Goal: Task Accomplishment & Management: Use online tool/utility

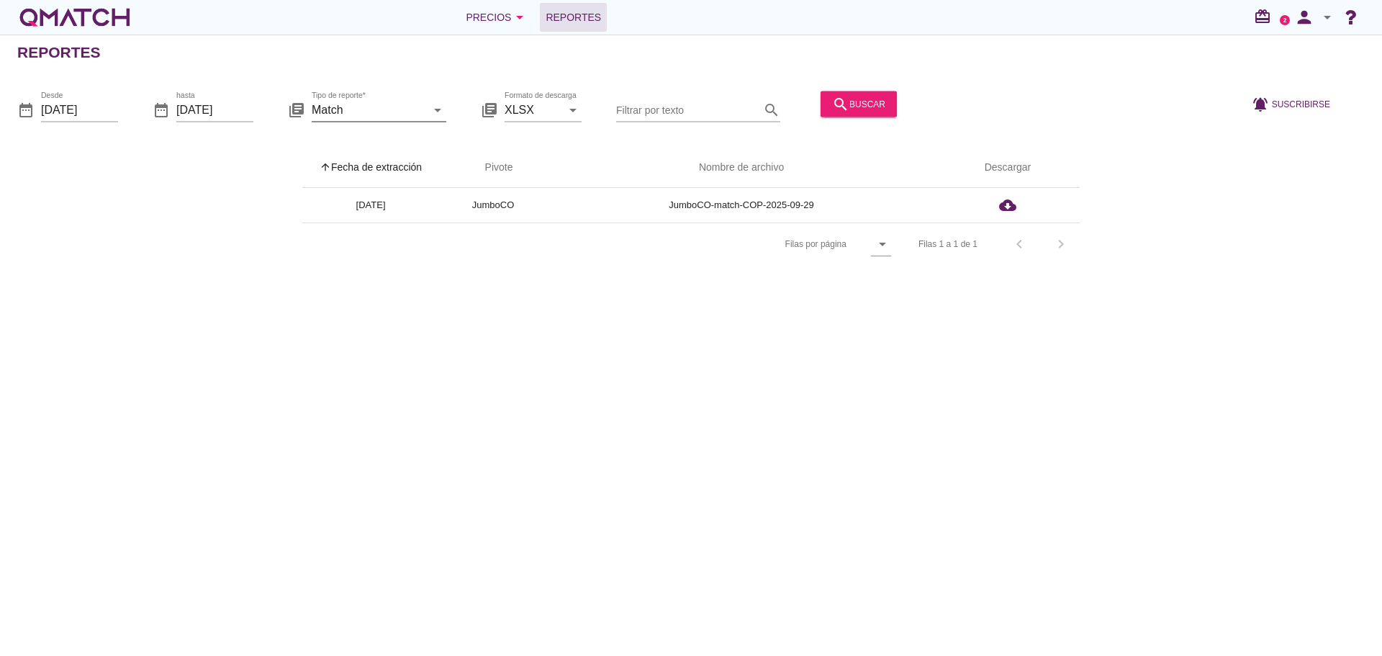
click at [394, 107] on input "Match" at bounding box center [369, 109] width 114 height 23
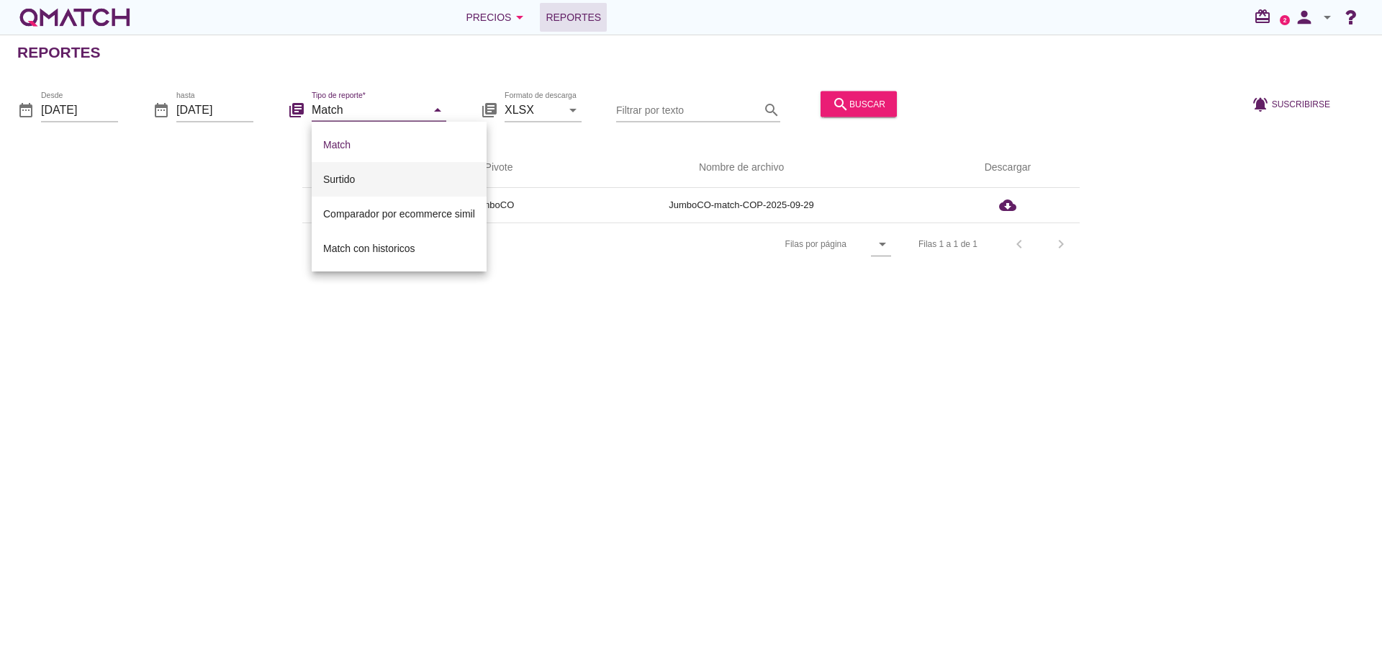
click at [355, 179] on div "Surtido" at bounding box center [399, 179] width 152 height 17
type input "Surtido"
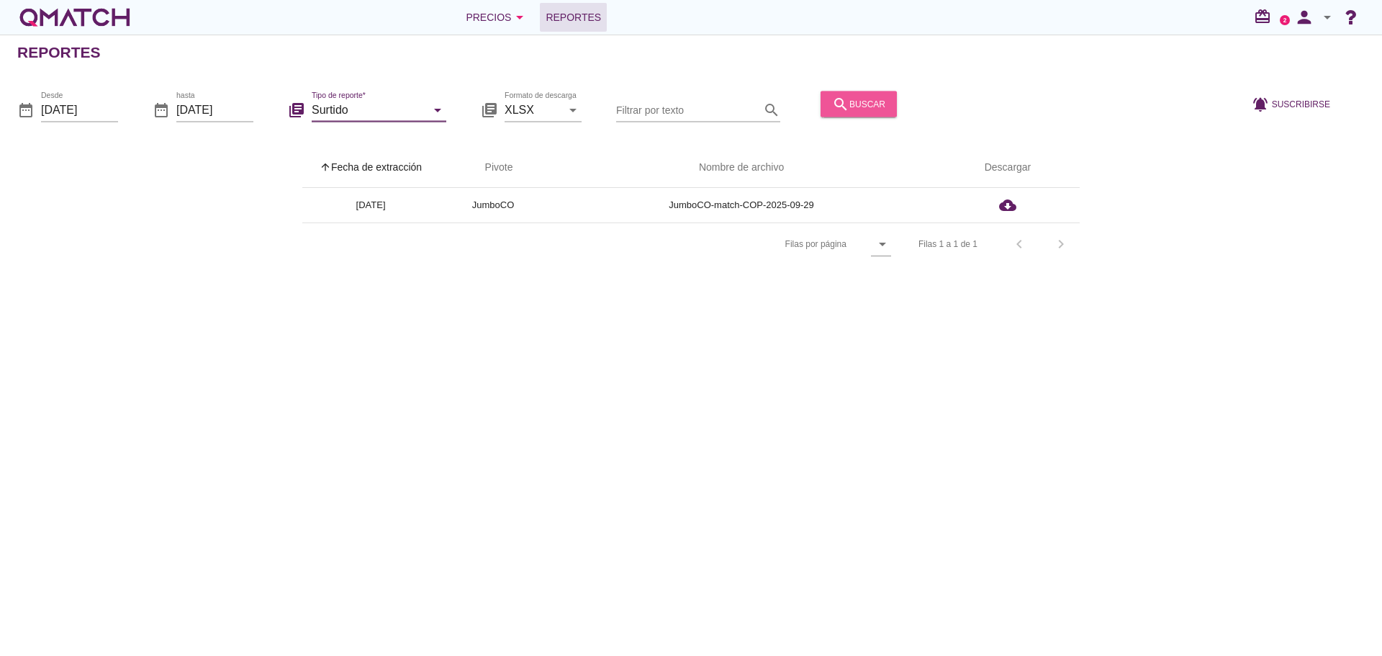
click at [860, 111] on div "search buscar" at bounding box center [858, 103] width 53 height 17
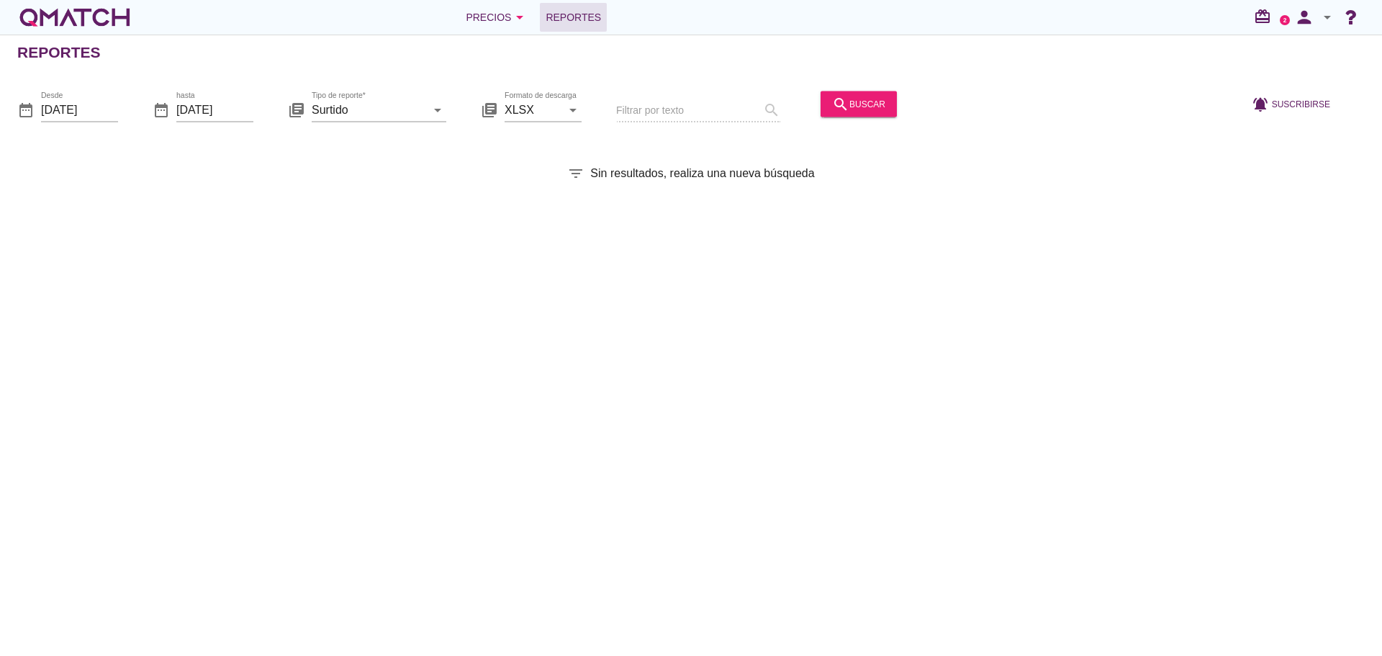
click at [1328, 20] on icon "arrow_drop_down" at bounding box center [1327, 17] width 17 height 17
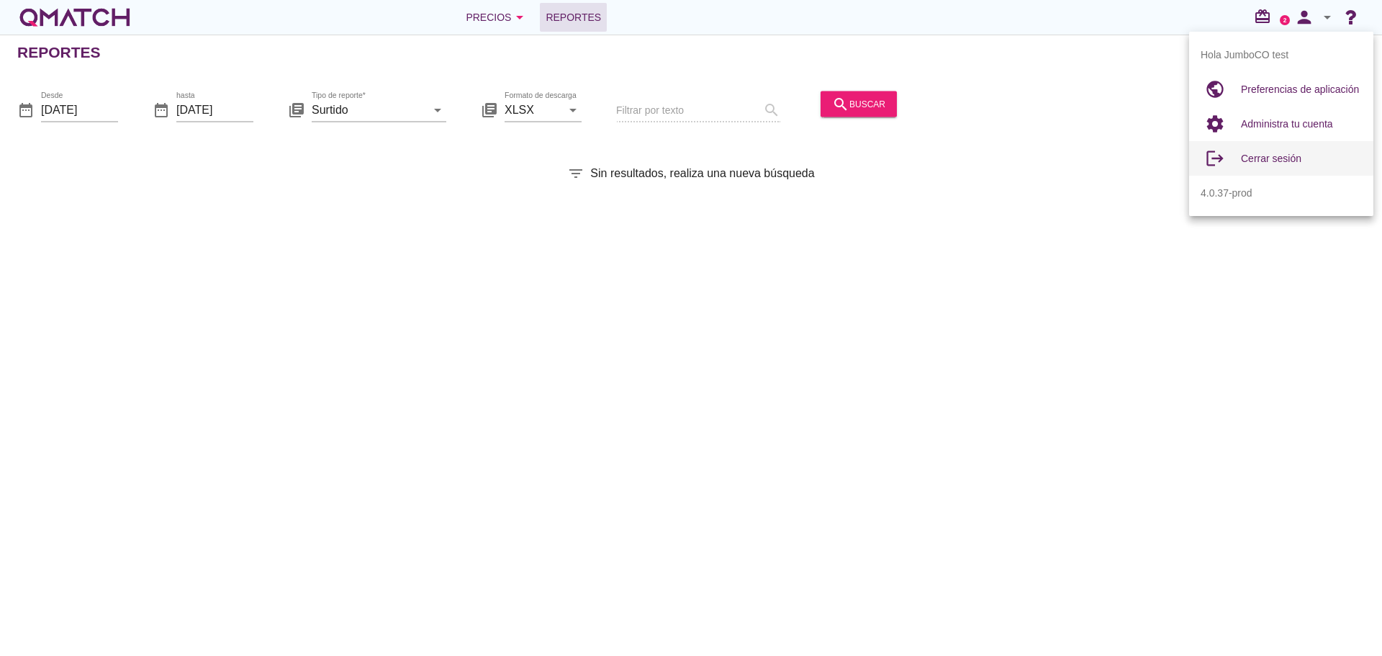
click at [1258, 166] on div "Cerrar sesión" at bounding box center [1301, 158] width 121 height 17
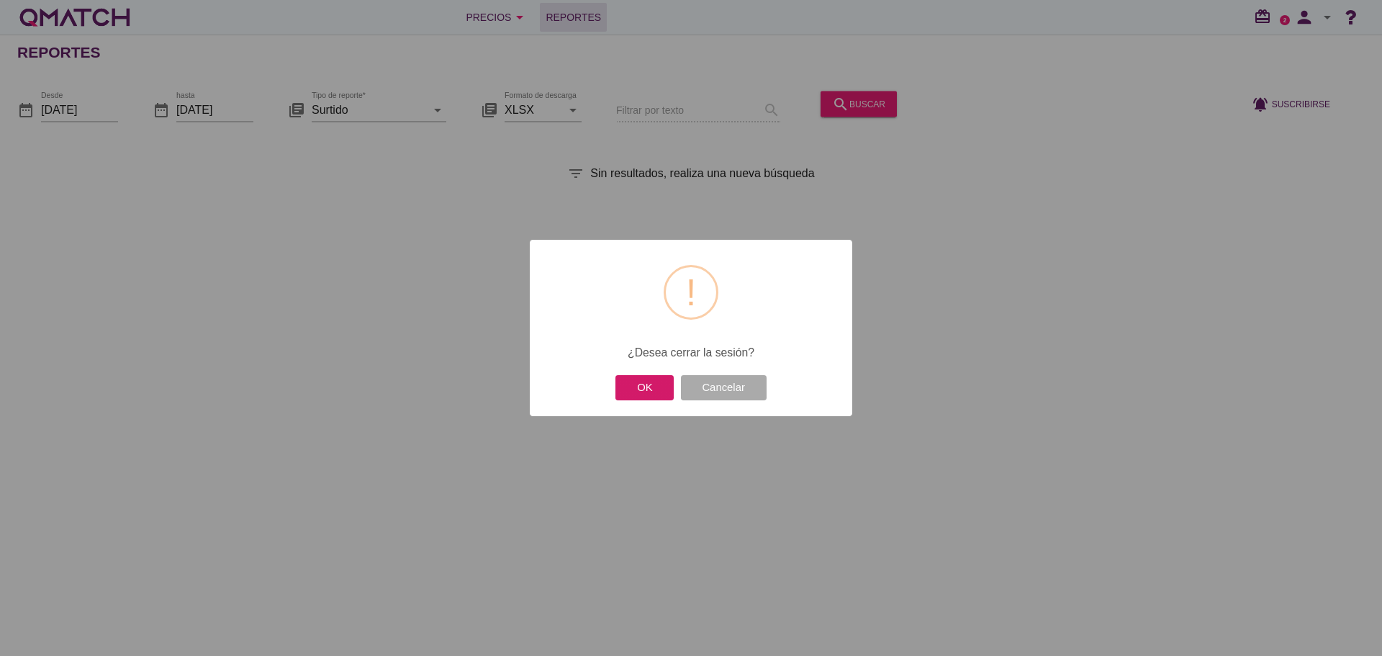
click at [634, 384] on button "OK" at bounding box center [645, 387] width 58 height 25
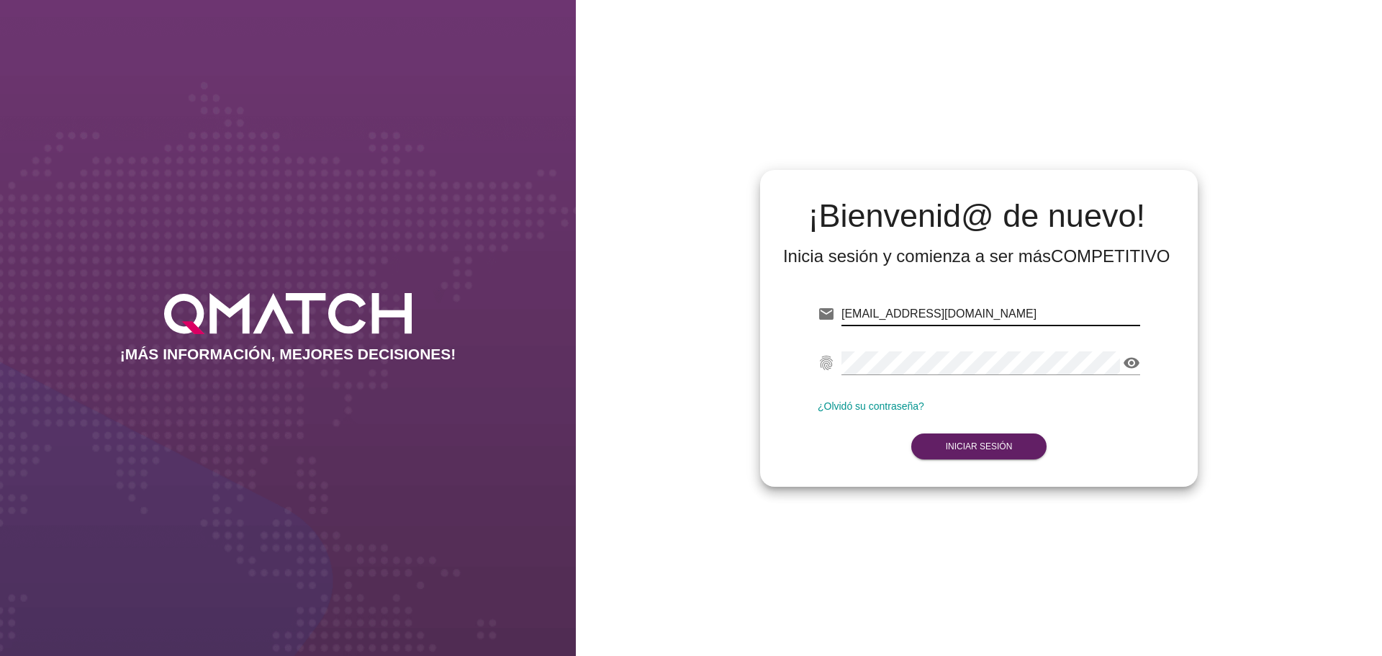
drag, startPoint x: 961, startPoint y: 315, endPoint x: 941, endPoint y: 315, distance: 20.2
click at [941, 315] on input "test@test.cencosud.com.co" at bounding box center [991, 313] width 299 height 23
click at [960, 312] on input "test@test.cencosud.com.co" at bounding box center [991, 313] width 299 height 23
drag, startPoint x: 950, startPoint y: 312, endPoint x: 1135, endPoint y: 255, distance: 194.5
click at [1066, 312] on input "test@test.cencosud.com.co" at bounding box center [991, 313] width 299 height 23
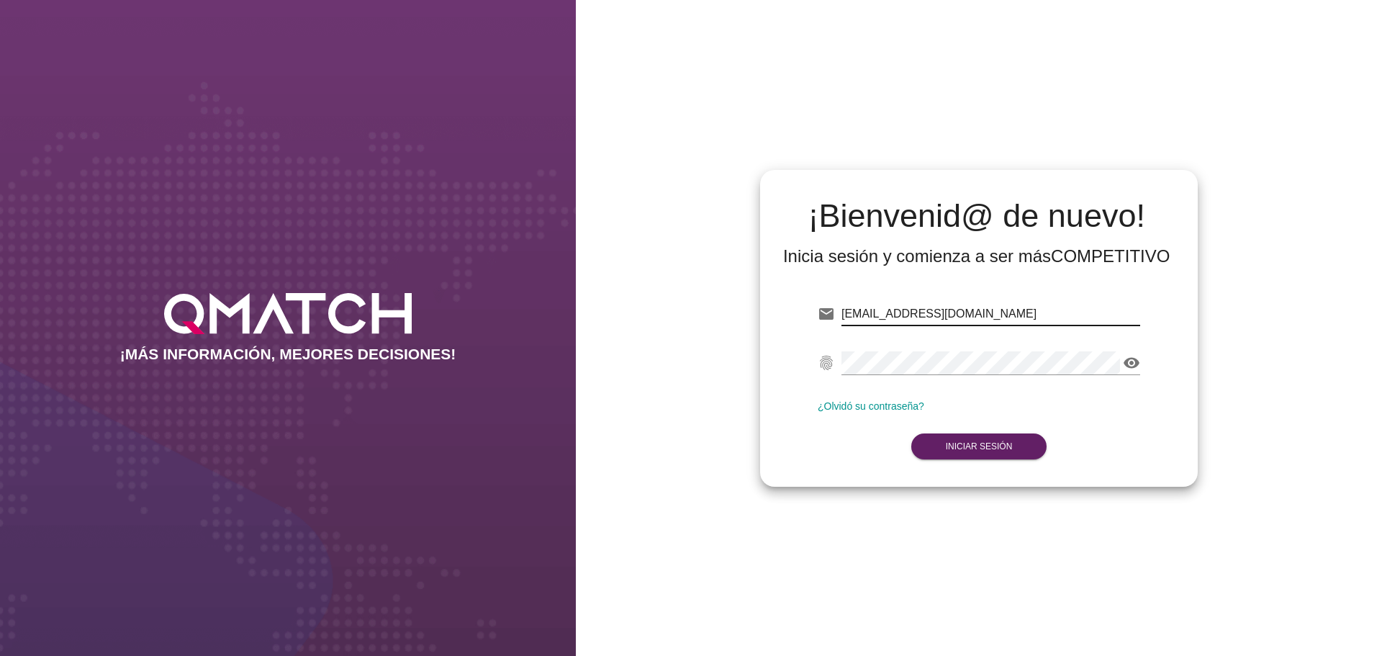
type input "test@test.cencosud.cl"
